Goal: Task Accomplishment & Management: Use online tool/utility

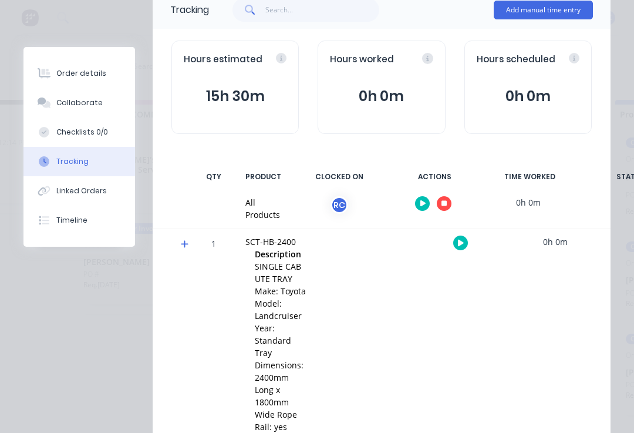
scroll to position [86, 0]
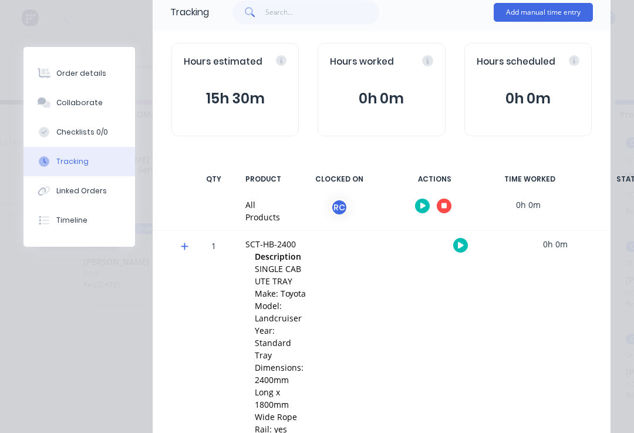
click at [440, 213] on div at bounding box center [433, 205] width 88 height 29
click at [438, 206] on button "button" at bounding box center [444, 205] width 15 height 15
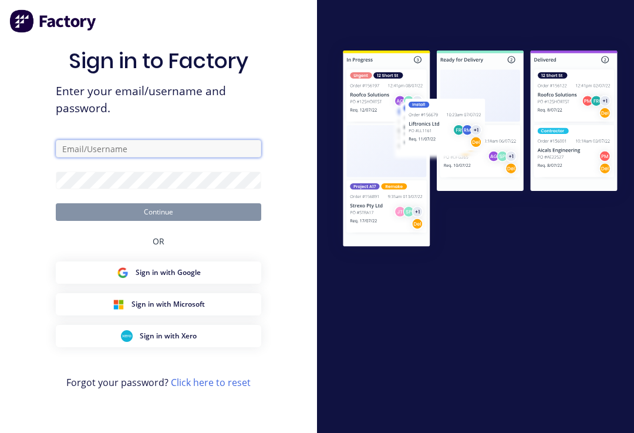
click at [183, 157] on input "text" at bounding box center [159, 149] width 206 height 18
type input "[PERSON_NAME][EMAIL_ADDRESS][DOMAIN_NAME]"
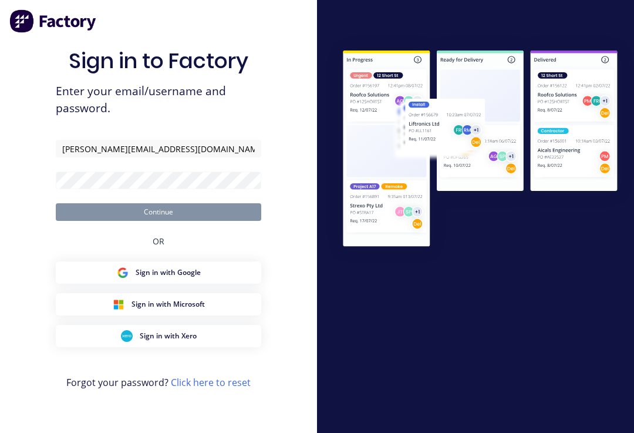
click at [159, 221] on button "Continue" at bounding box center [159, 212] width 206 height 18
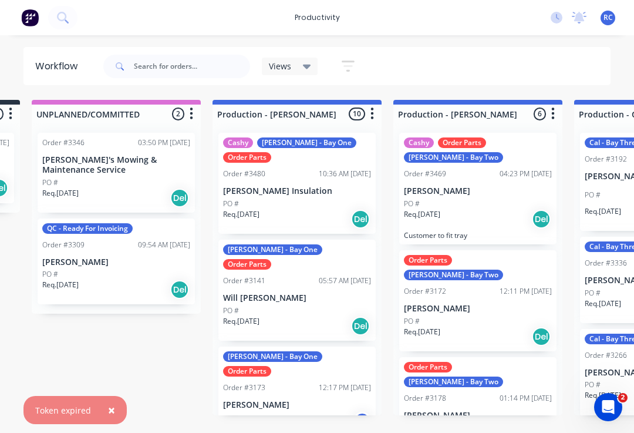
scroll to position [13, 0]
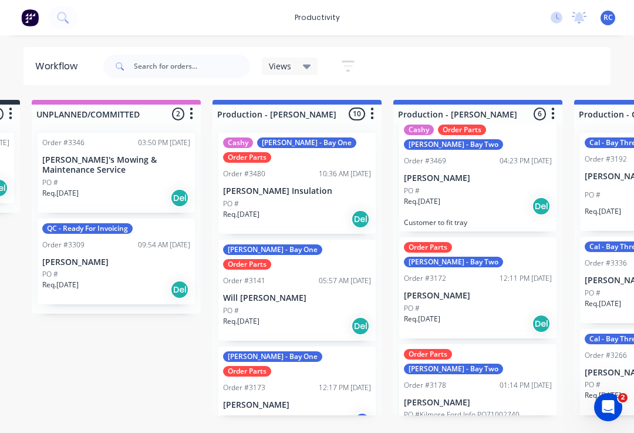
click at [499, 291] on p "[PERSON_NAME]" at bounding box center [478, 296] width 148 height 10
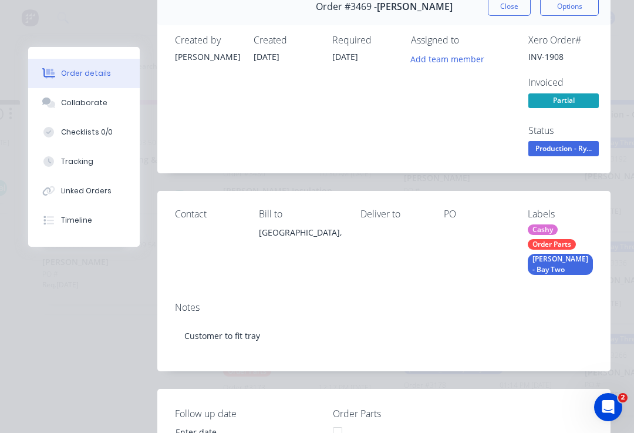
scroll to position [60, 0]
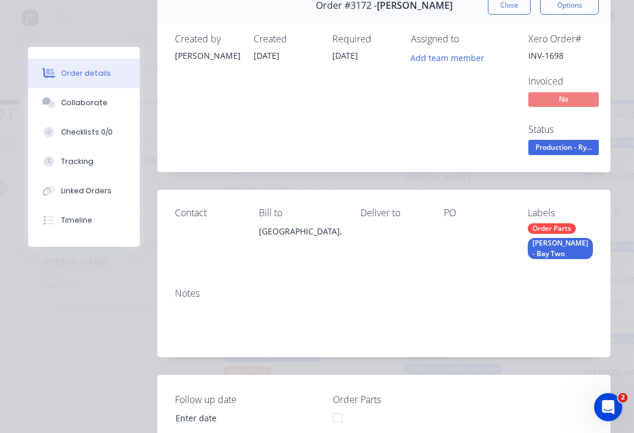
click at [75, 169] on button "Tracking" at bounding box center [84, 161] width 112 height 29
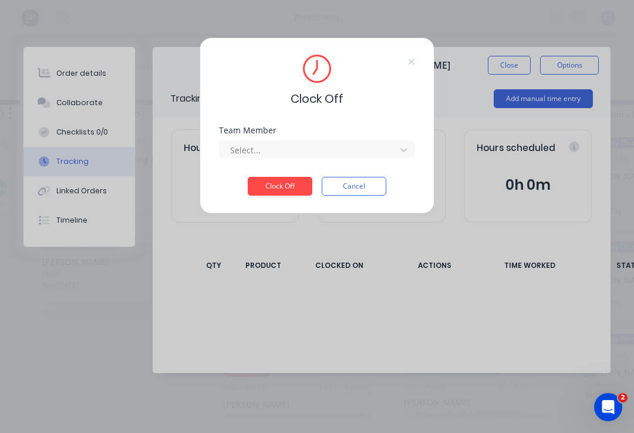
scroll to position [0, 0]
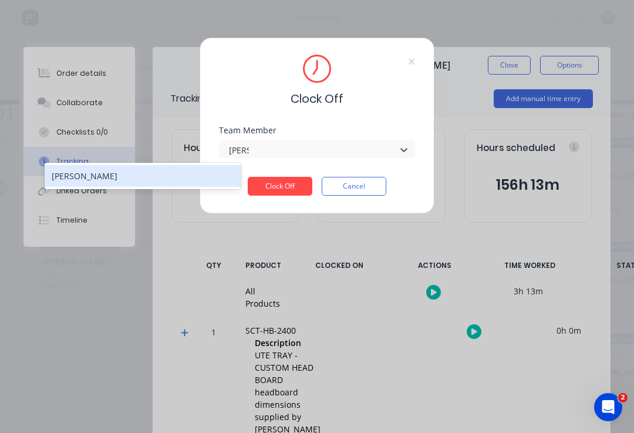
type input "[PERSON_NAME]"
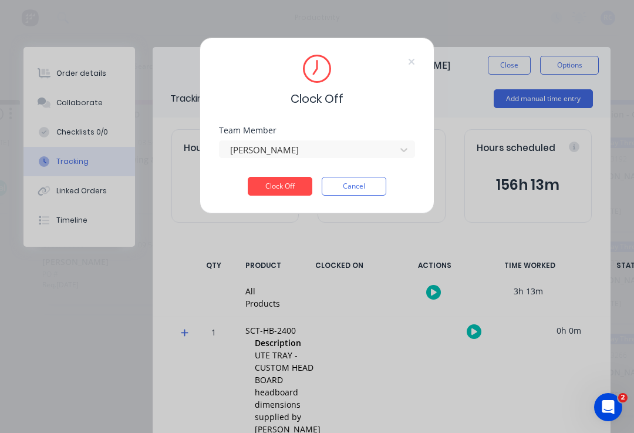
click at [290, 180] on button "Clock Off" at bounding box center [280, 186] width 65 height 19
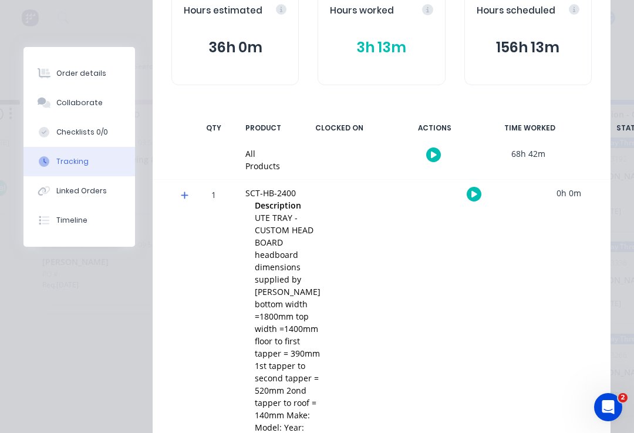
scroll to position [138, 0]
click at [436, 147] on button "button" at bounding box center [433, 154] width 15 height 15
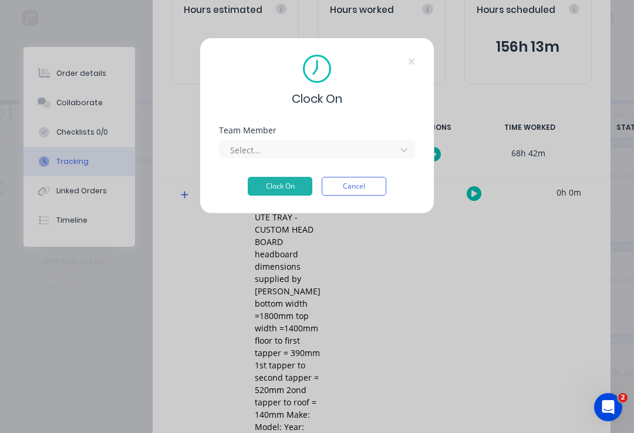
click at [331, 139] on div "Select..." at bounding box center [317, 147] width 196 height 21
click at [330, 139] on div "Select..." at bounding box center [317, 147] width 196 height 21
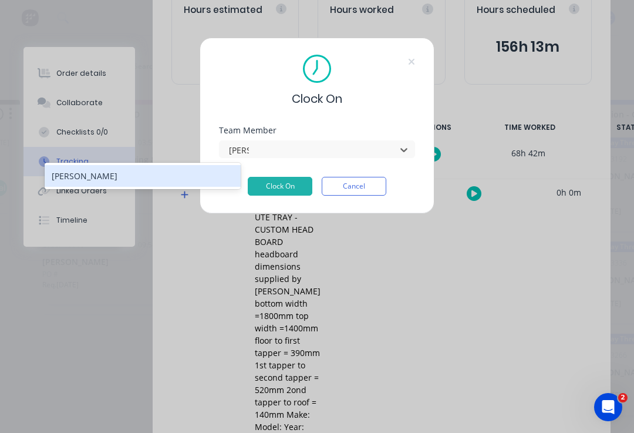
type input "[PERSON_NAME]"
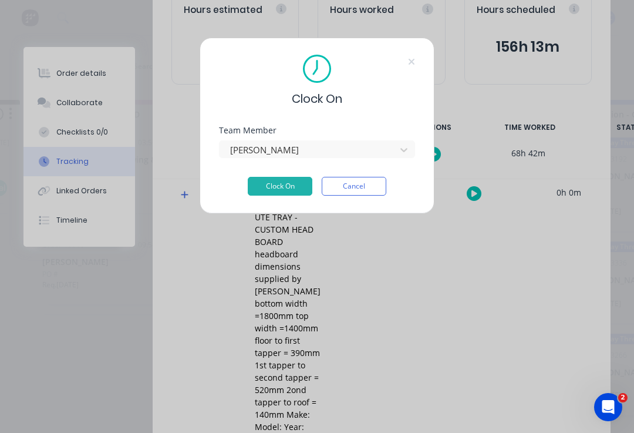
click at [284, 174] on div "Team Member [PERSON_NAME]" at bounding box center [317, 151] width 196 height 51
click at [275, 186] on button "Clock On" at bounding box center [280, 186] width 65 height 19
